Goal: Information Seeking & Learning: Learn about a topic

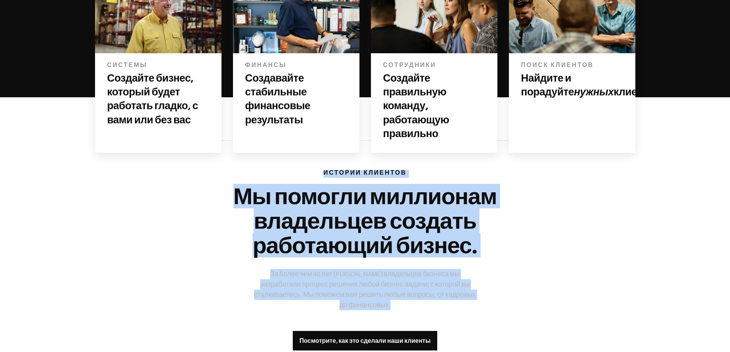
scroll to position [586, 0]
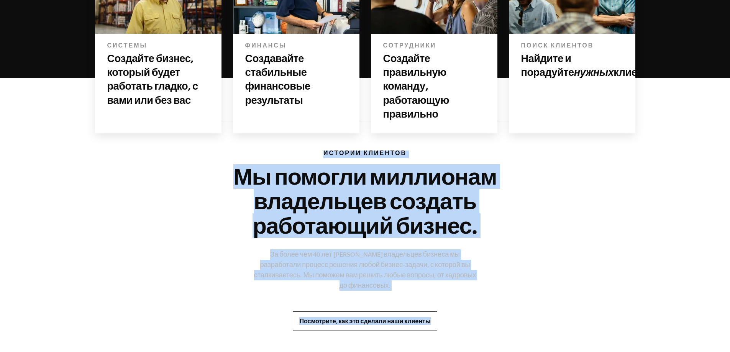
drag, startPoint x: 319, startPoint y: 182, endPoint x: 434, endPoint y: 308, distance: 169.8
click at [434, 308] on div "Истории клиентов Мы помогли миллионам владельцев создать работающий бизнес. За …" at bounding box center [365, 264] width 466 height 286
copy div "Истории клиентов Мы помогли миллионам владельцев создать работающий бизнес. За …"
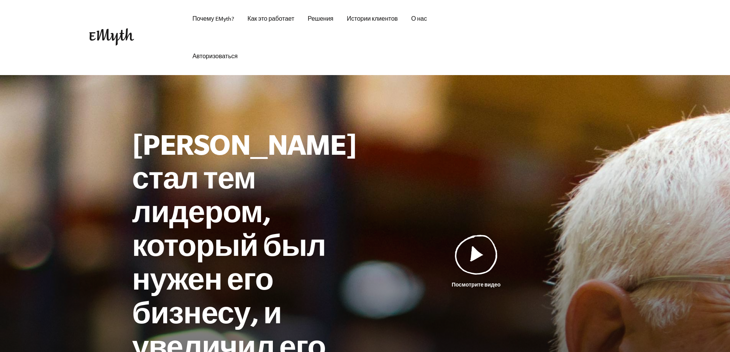
click at [123, 39] on img at bounding box center [111, 36] width 45 height 17
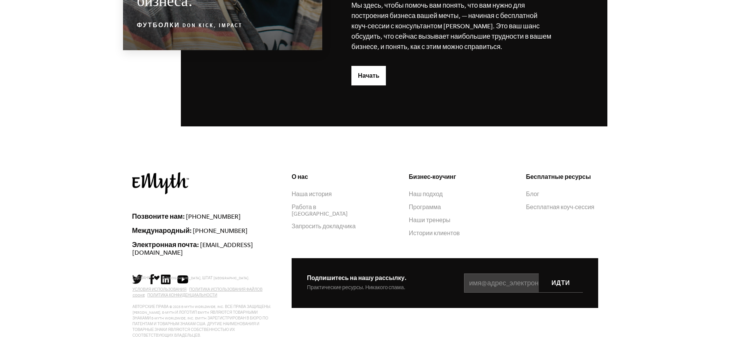
scroll to position [2260, 0]
